Goal: Task Accomplishment & Management: Complete application form

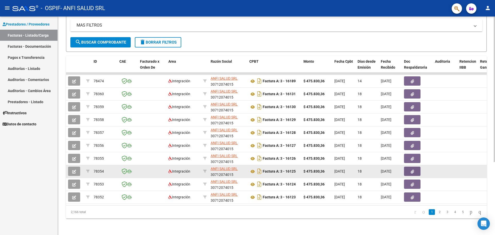
scroll to position [110, 0]
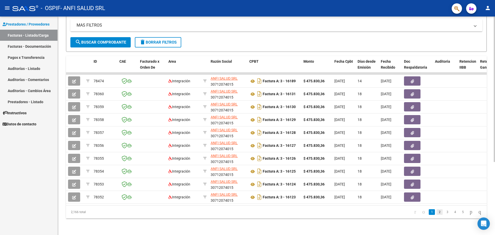
click at [436, 211] on link "2" at bounding box center [439, 212] width 6 height 6
click at [444, 212] on link "3" at bounding box center [447, 212] width 6 height 6
click at [452, 213] on link "4" at bounding box center [455, 212] width 6 height 6
click at [452, 213] on link "5" at bounding box center [455, 212] width 6 height 6
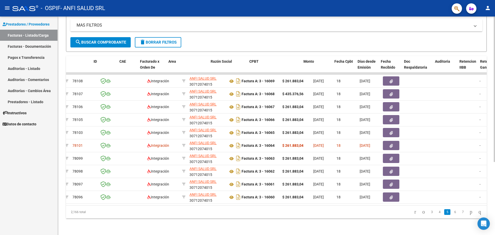
scroll to position [0, 0]
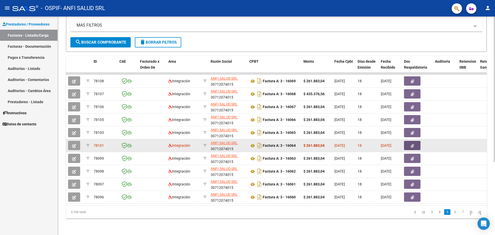
click at [412, 144] on icon "button" at bounding box center [412, 146] width 3 height 4
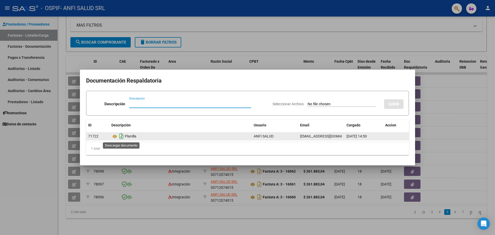
click at [120, 136] on icon "Descargar documento" at bounding box center [121, 136] width 7 height 8
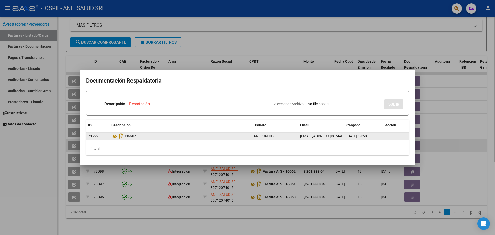
click at [459, 146] on div at bounding box center [247, 117] width 495 height 235
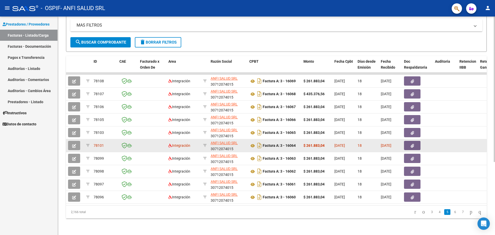
click at [75, 144] on icon "button" at bounding box center [74, 146] width 4 height 4
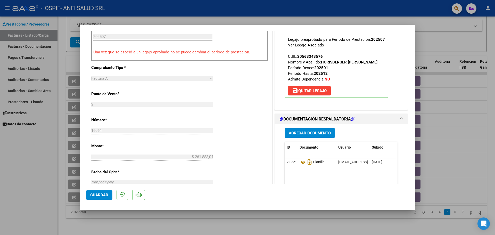
scroll to position [155, 0]
click at [304, 132] on span "Agregar Documento" at bounding box center [310, 132] width 42 height 5
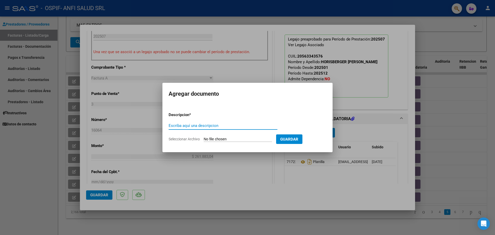
click at [218, 126] on input "Escriba aquí una descripcion" at bounding box center [223, 125] width 109 height 5
type input "planilla correcta"
click at [234, 139] on input "Seleccionar Archivo" at bounding box center [238, 139] width 68 height 5
type input "C:\fakepath\[PERSON_NAME].pdf"
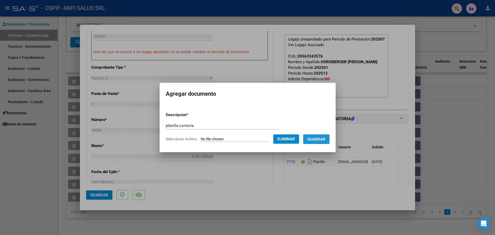
click at [317, 139] on span "Guardar" at bounding box center [316, 139] width 18 height 5
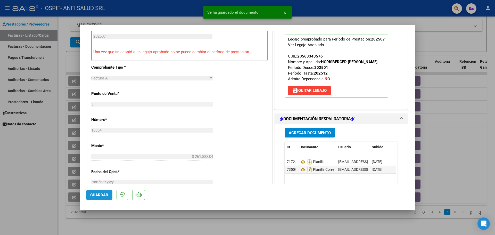
click at [95, 194] on span "Guardar" at bounding box center [99, 195] width 18 height 5
type input "$ 0,00"
